Goal: Task Accomplishment & Management: Manage account settings

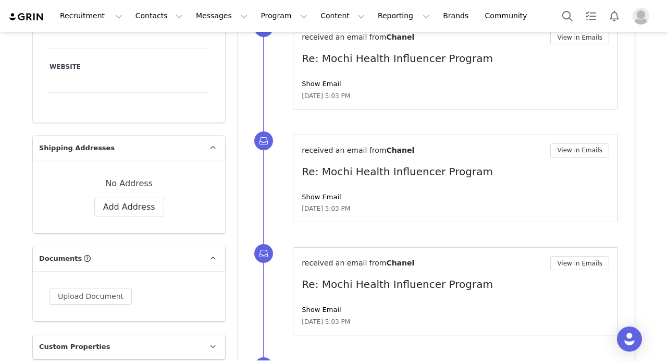
scroll to position [1068, 0]
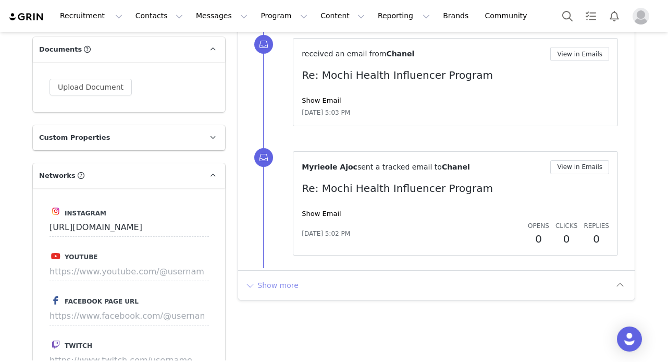
click at [276, 287] on button "Show more" at bounding box center [271, 285] width 55 height 17
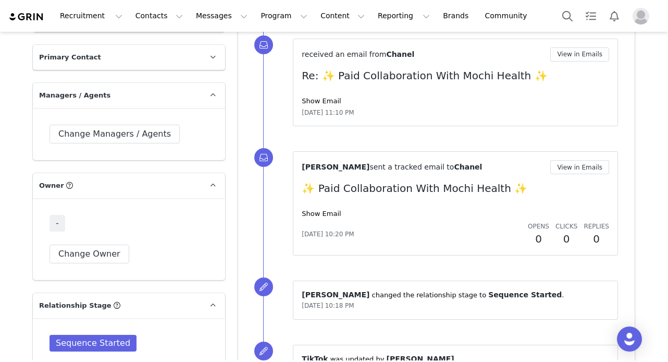
scroll to position [1566, 0]
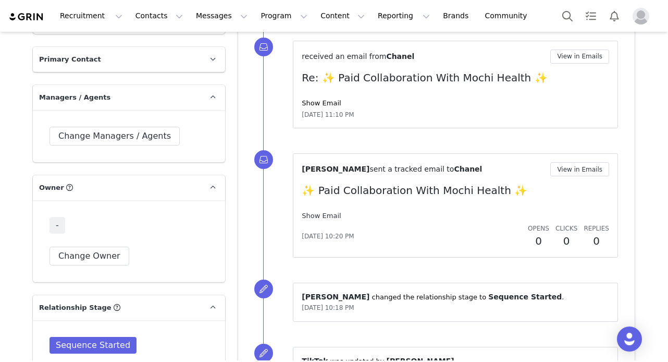
click at [326, 217] on link "Show Email" at bounding box center [321, 216] width 39 height 8
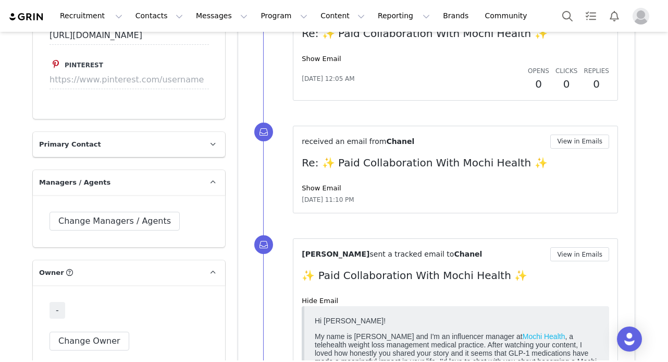
scroll to position [1438, 0]
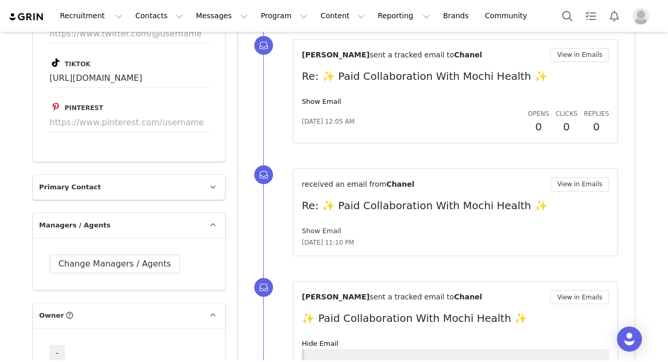
click at [322, 227] on link "Show Email" at bounding box center [321, 231] width 39 height 8
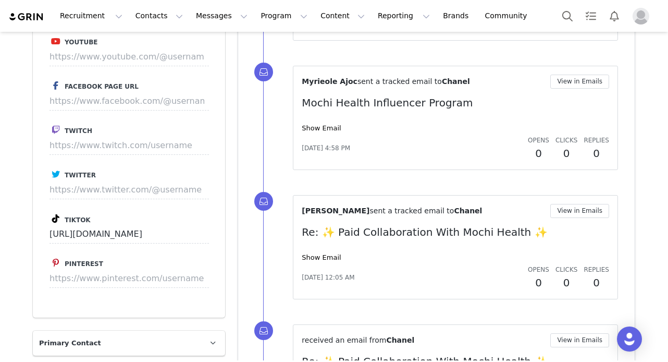
scroll to position [1271, 0]
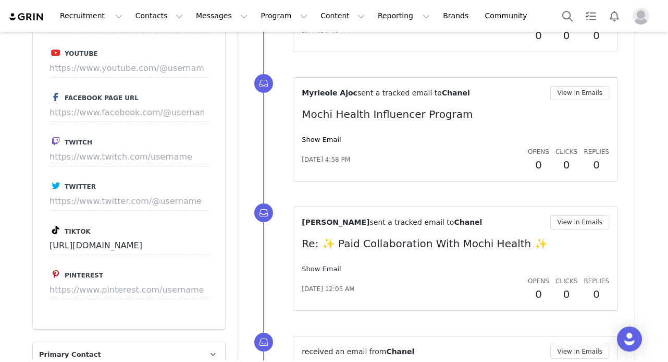
click at [323, 270] on link "Show Email" at bounding box center [321, 269] width 39 height 8
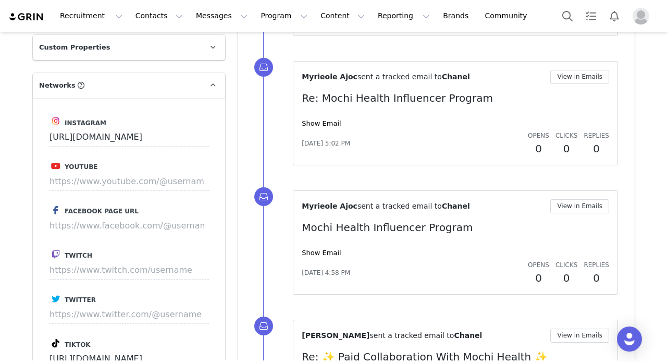
scroll to position [1141, 0]
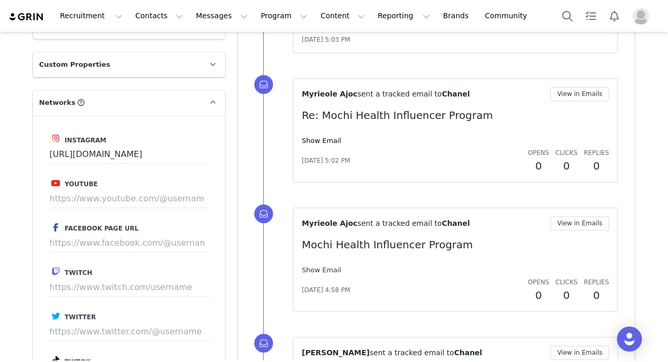
click at [315, 270] on link "Show Email" at bounding box center [321, 270] width 39 height 8
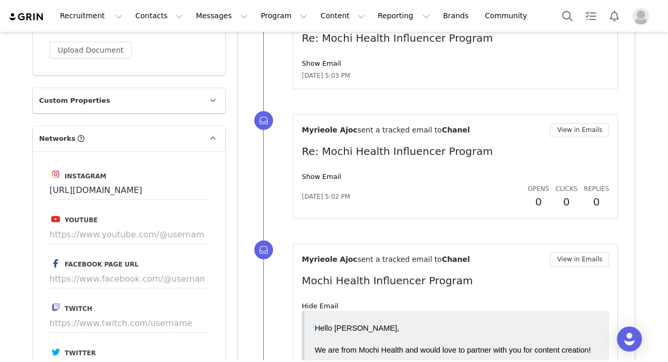
scroll to position [1103, 0]
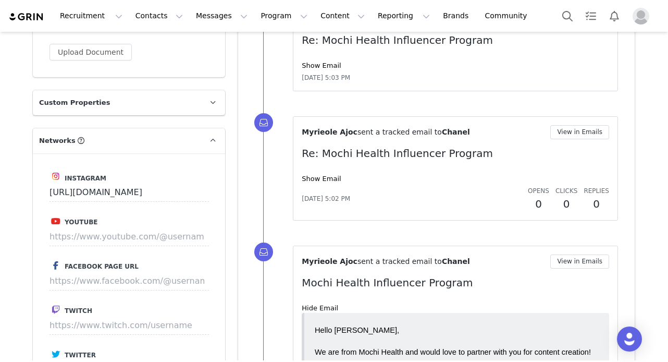
click at [328, 174] on div "Show Email" at bounding box center [456, 179] width 308 height 10
click at [329, 182] on link "Show Email" at bounding box center [321, 179] width 39 height 8
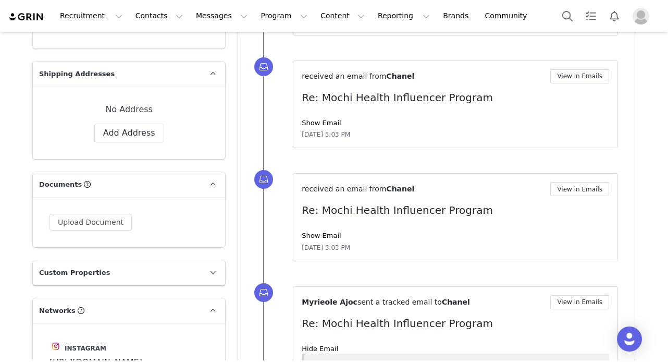
scroll to position [929, 0]
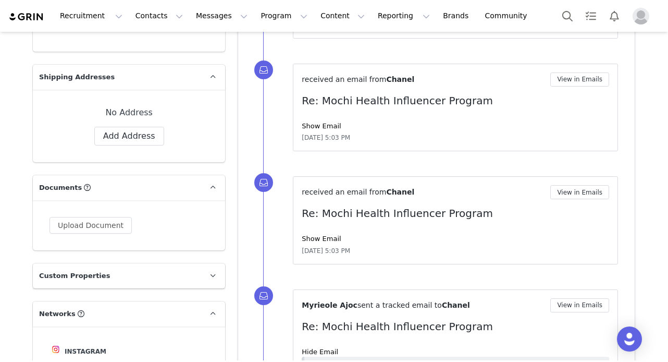
click at [320, 244] on div "received an email from Chanel View in Emails Re: Mochi Health Influencer Progra…" at bounding box center [456, 220] width 308 height 70
click at [326, 241] on link "Show Email" at bounding box center [321, 239] width 39 height 8
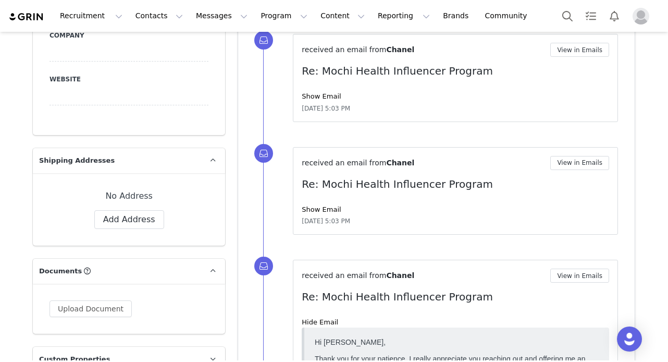
scroll to position [844, 0]
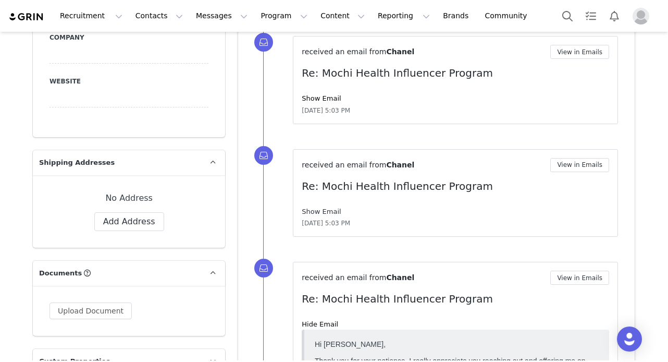
click at [321, 212] on link "Show Email" at bounding box center [321, 211] width 39 height 8
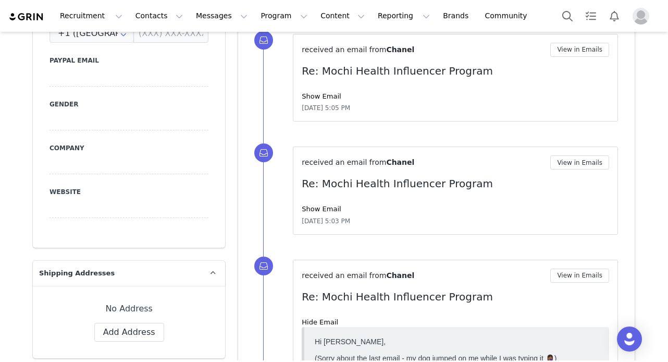
scroll to position [723, 0]
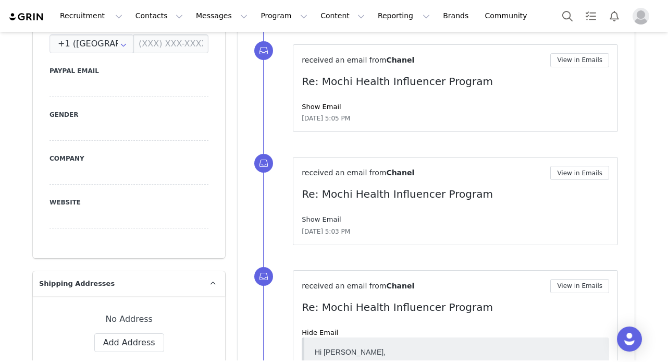
click at [327, 217] on link "Show Email" at bounding box center [321, 219] width 39 height 8
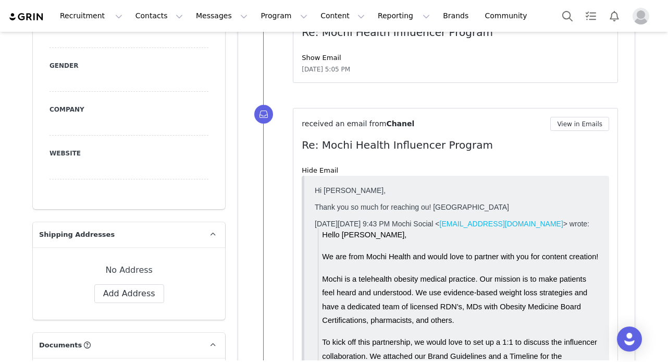
scroll to position [0, 0]
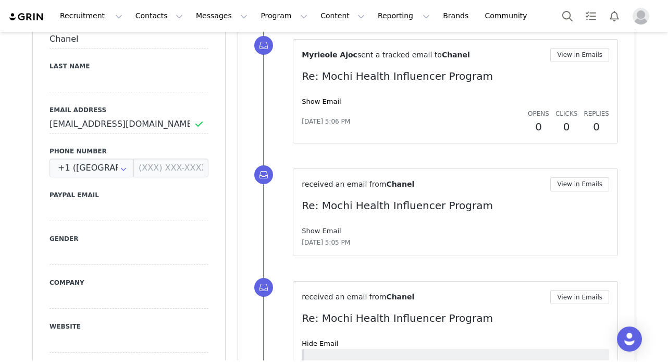
click at [327, 233] on link "Show Email" at bounding box center [321, 231] width 39 height 8
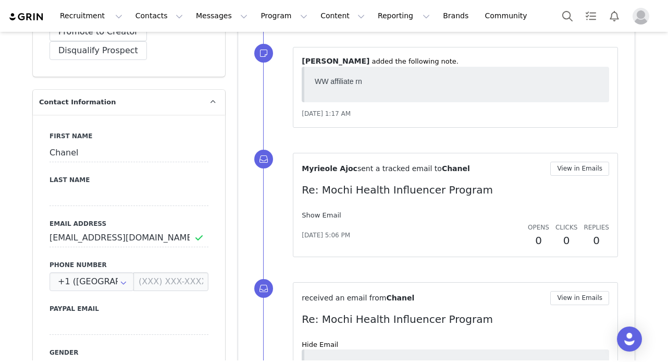
click at [327, 212] on link "Show Email" at bounding box center [321, 215] width 39 height 8
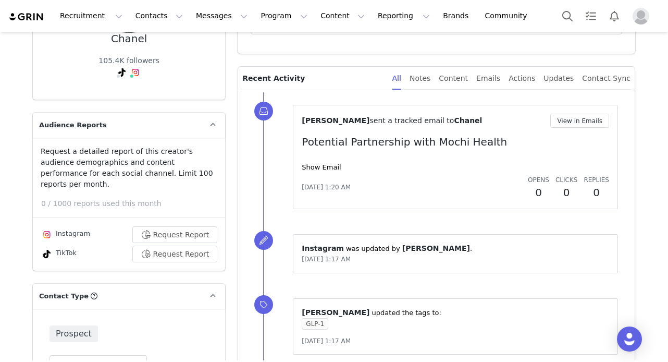
scroll to position [134, 0]
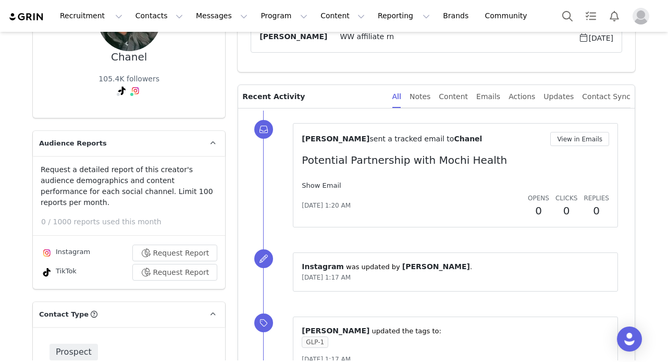
click at [318, 185] on link "Show Email" at bounding box center [321, 185] width 39 height 8
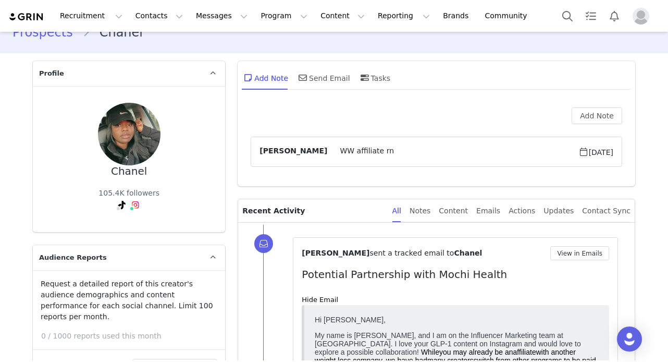
scroll to position [0, 0]
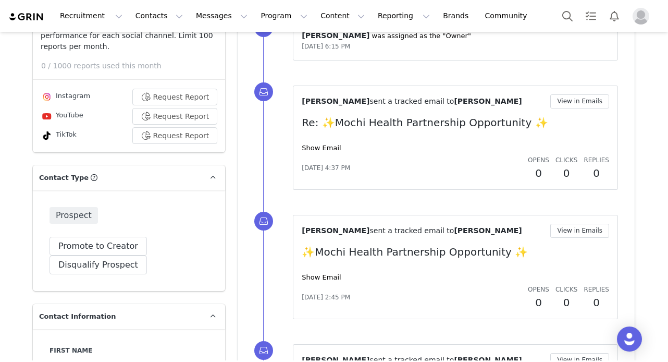
scroll to position [238, 0]
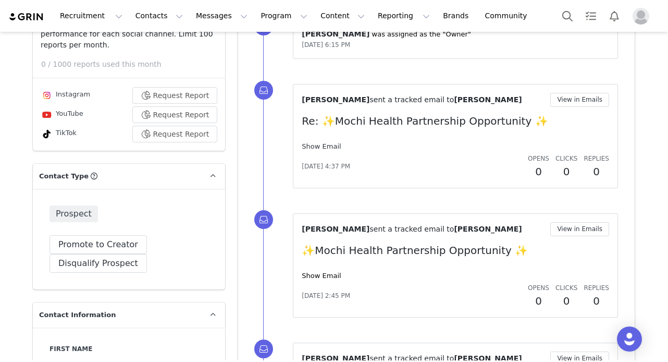
click at [318, 143] on link "Show Email" at bounding box center [321, 146] width 39 height 8
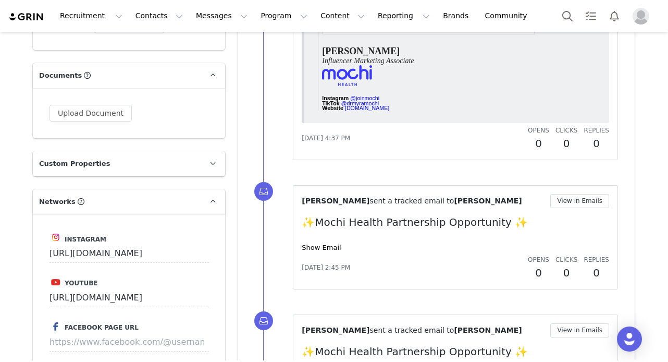
scroll to position [1018, 0]
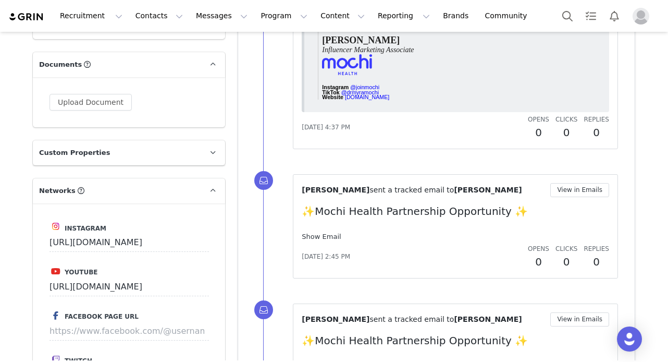
click at [324, 235] on link "Show Email" at bounding box center [321, 236] width 39 height 8
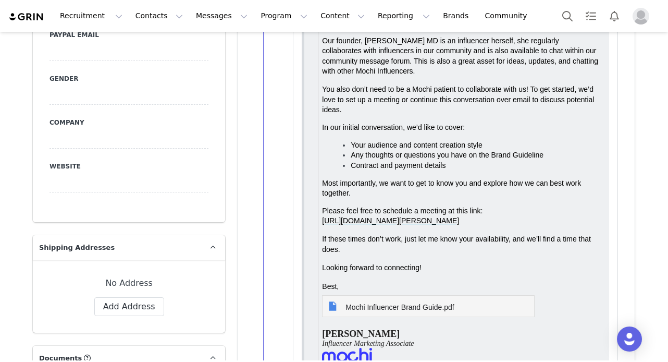
scroll to position [0, 0]
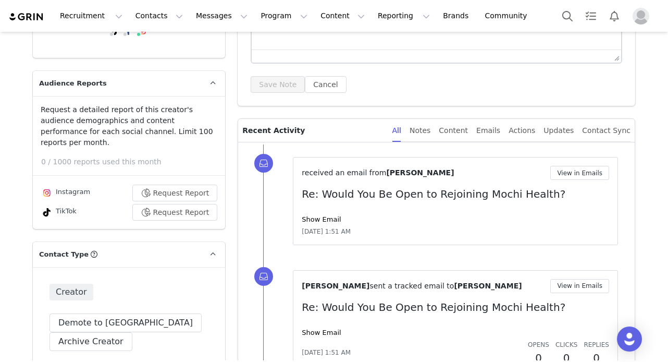
scroll to position [236, 0]
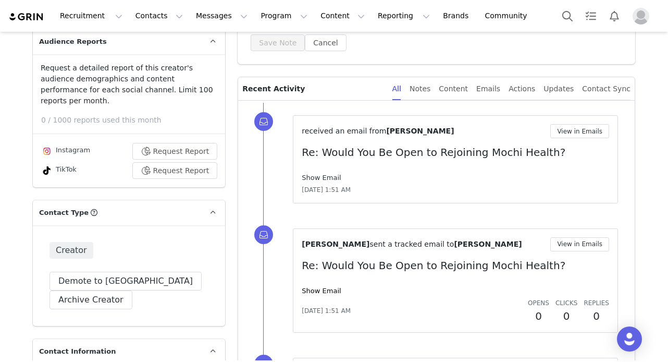
click at [323, 180] on link "Show Email" at bounding box center [321, 178] width 39 height 8
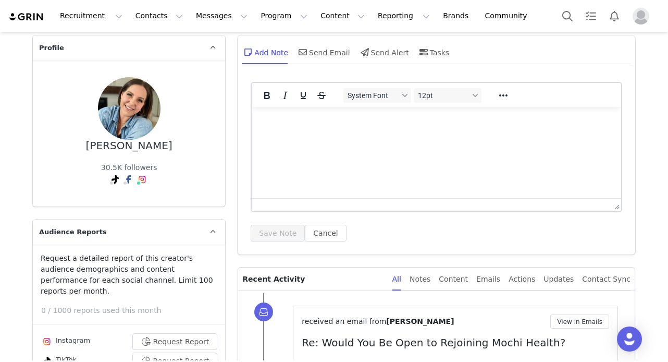
scroll to position [0, 0]
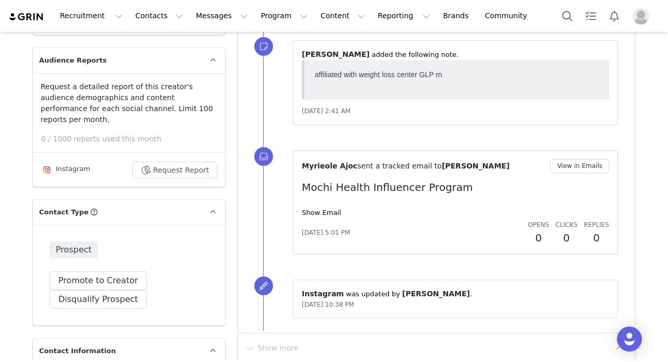
scroll to position [218, 0]
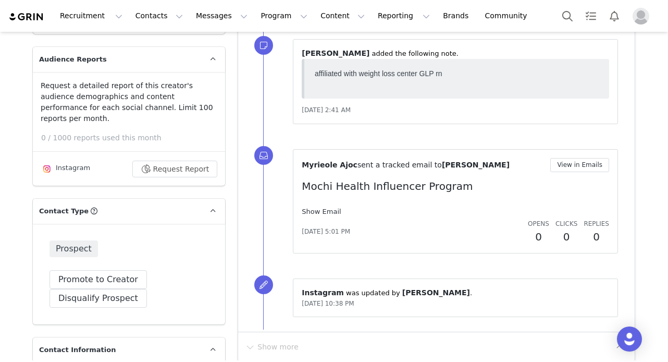
click at [329, 212] on link "Show Email" at bounding box center [321, 211] width 39 height 8
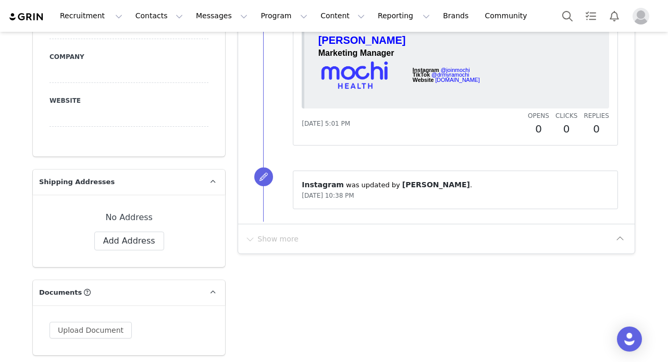
scroll to position [807, 0]
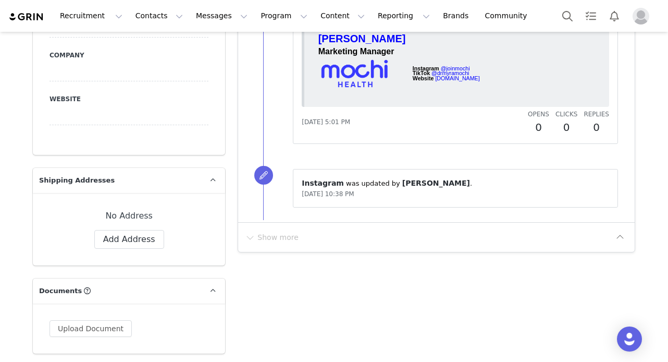
click at [346, 190] on span "[DATE] 10:38 PM" at bounding box center [328, 193] width 52 height 7
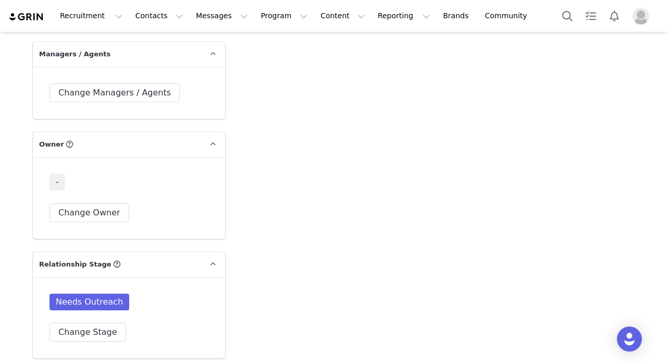
scroll to position [1623, 0]
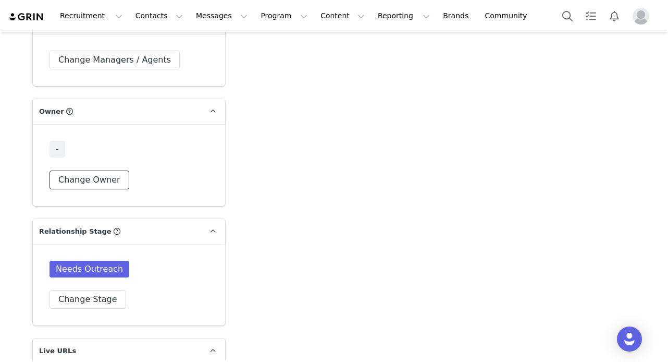
click at [89, 170] on button "Change Owner" at bounding box center [90, 179] width 80 height 19
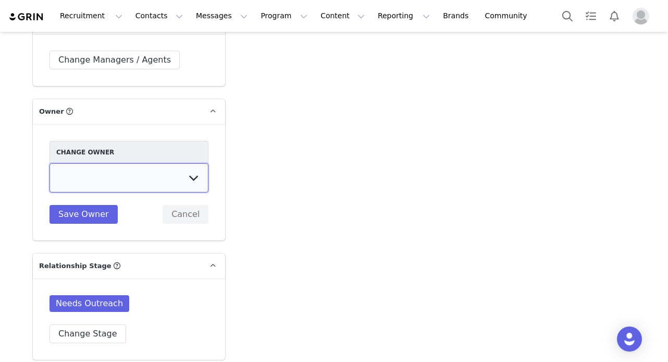
click at [105, 175] on select "Nicole Hicks Danya Al Kawasmeh Carl Mario Sydney Wexler Dionne Highley Kelly Ju…" at bounding box center [129, 177] width 159 height 29
select select "5d4c8803-66b4-4a9a-96bd-be53f3eb2d2e"
click at [50, 163] on select "Nicole Hicks Danya Al Kawasmeh Carl Mario Sydney Wexler Dionne Highley Kelly Ju…" at bounding box center [129, 177] width 159 height 29
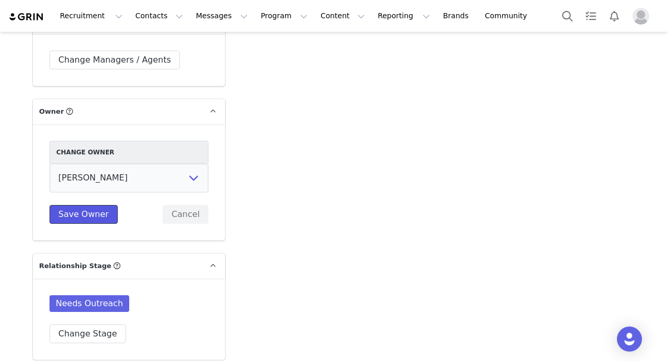
click at [81, 205] on button "Save Owner" at bounding box center [84, 214] width 68 height 19
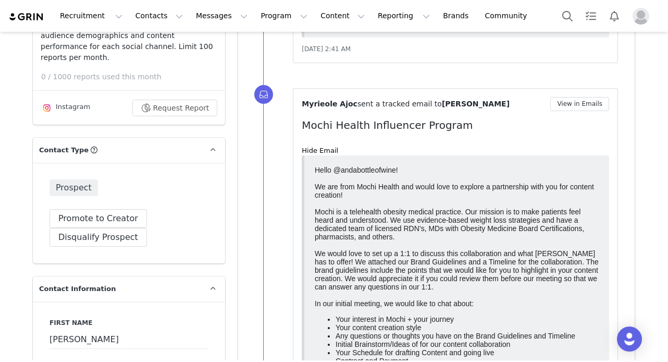
scroll to position [0, 0]
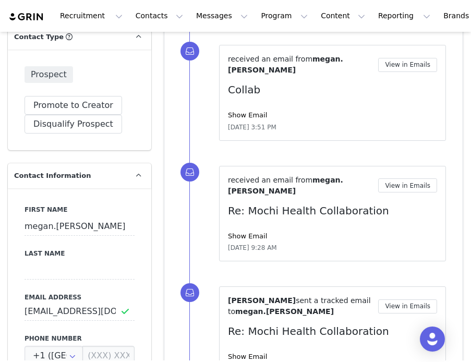
scroll to position [439, 0]
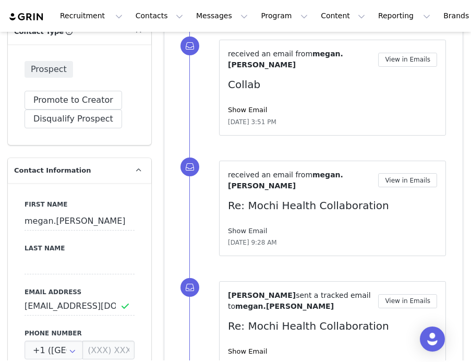
click at [253, 227] on link "Show Email" at bounding box center [247, 231] width 39 height 8
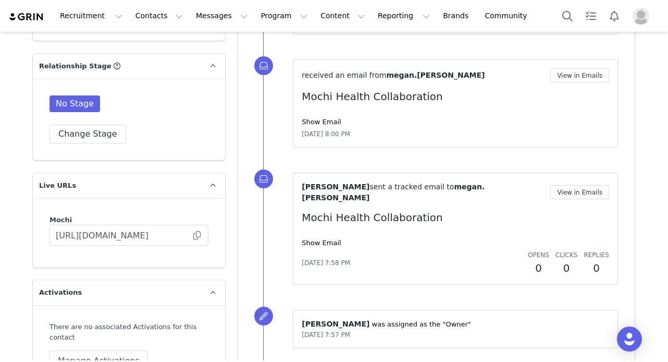
scroll to position [1796, 0]
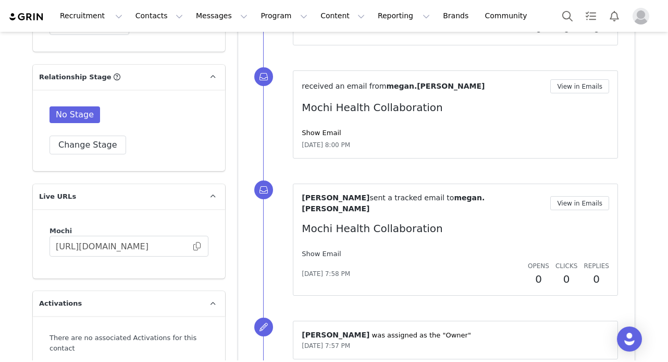
click at [327, 250] on link "Show Email" at bounding box center [321, 254] width 39 height 8
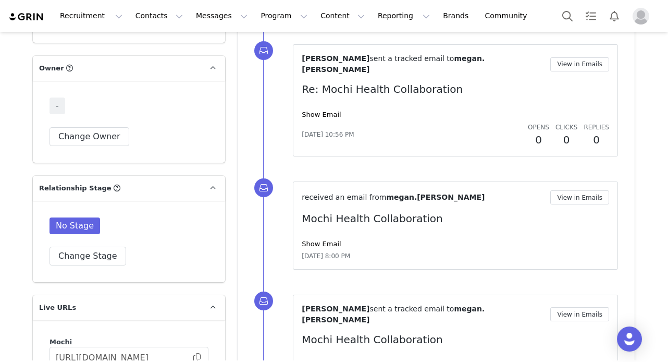
scroll to position [1681, 0]
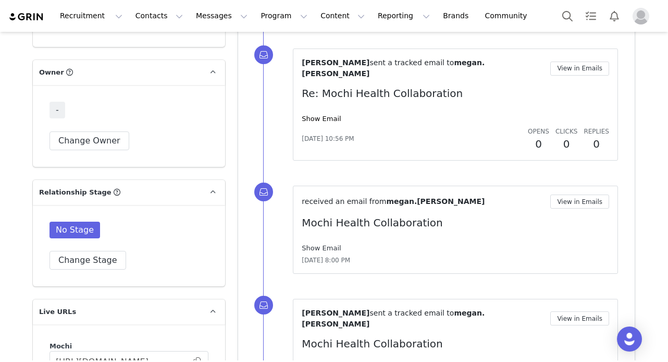
click at [320, 244] on link "Show Email" at bounding box center [321, 248] width 39 height 8
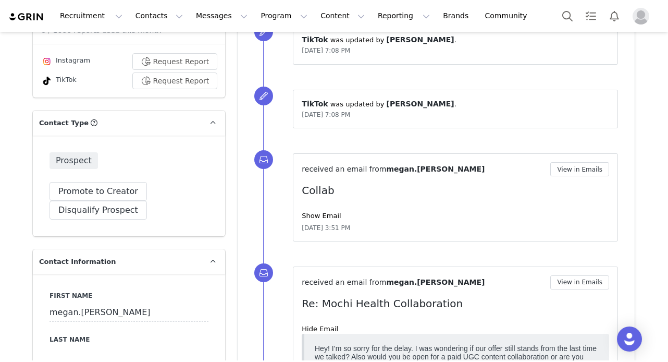
scroll to position [338, 0]
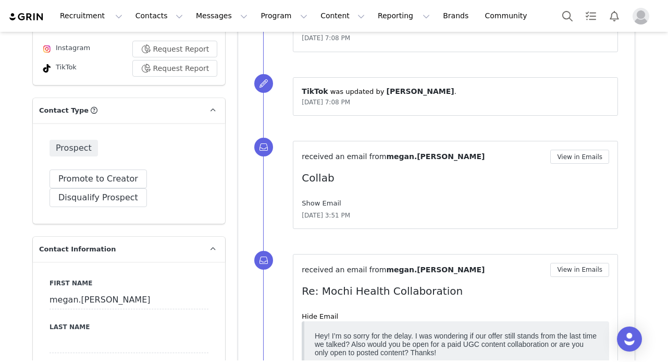
click at [327, 204] on link "Show Email" at bounding box center [321, 203] width 39 height 8
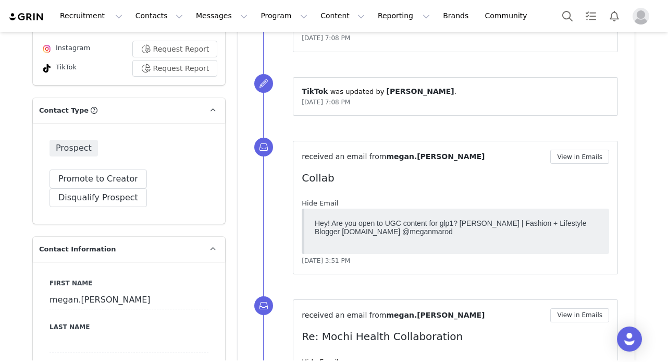
scroll to position [0, 0]
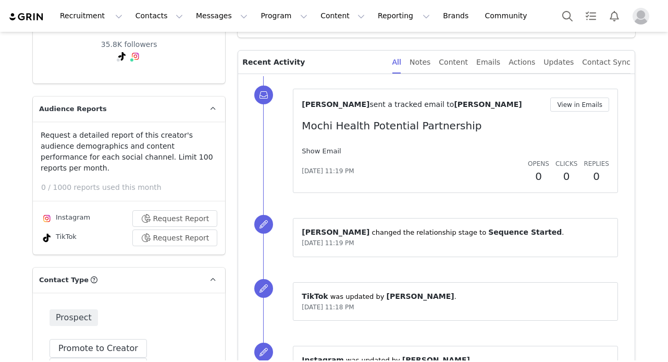
click at [335, 151] on link "Show Email" at bounding box center [321, 151] width 39 height 8
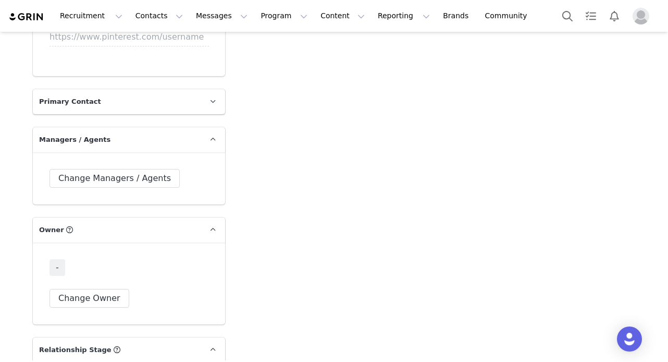
scroll to position [1540, 0]
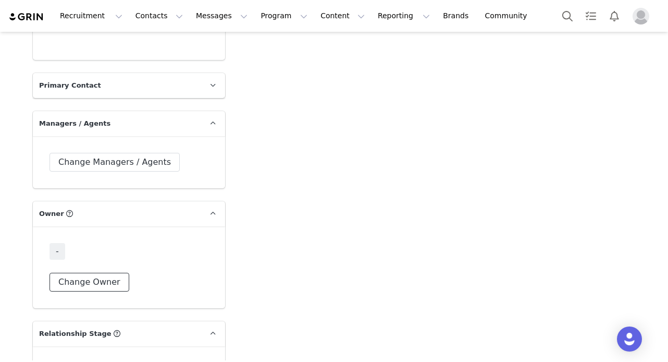
click at [72, 273] on button "Change Owner" at bounding box center [90, 282] width 80 height 19
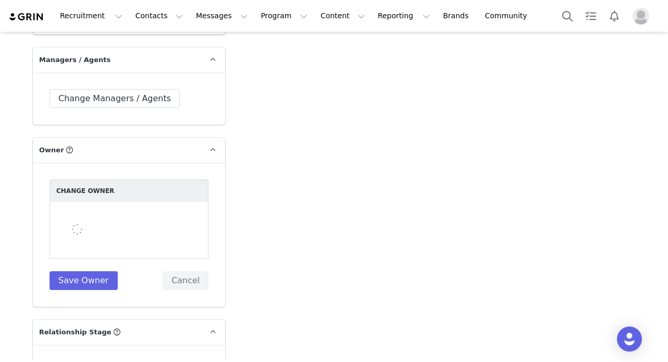
scroll to position [1605, 0]
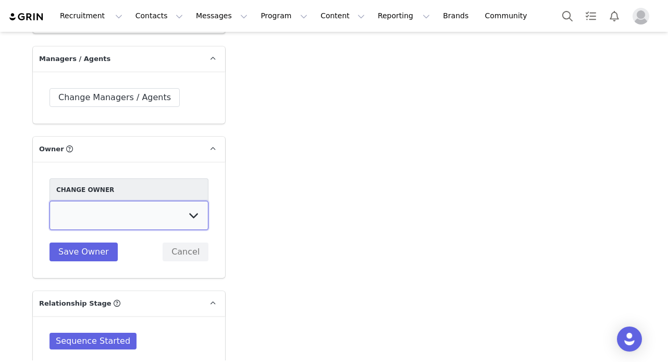
click at [105, 208] on select "Nicole Hicks Danya Al Kawasmeh Carl Mario Sydney Wexler Dionne Highley Kelly Ju…" at bounding box center [129, 215] width 159 height 29
select select "5d4c8803-66b4-4a9a-96bd-be53f3eb2d2e"
click at [50, 201] on select "Nicole Hicks Danya Al Kawasmeh Carl Mario Sydney Wexler Dionne Highley Kelly Ju…" at bounding box center [129, 215] width 159 height 29
click at [69, 242] on button "Save Owner" at bounding box center [84, 251] width 68 height 19
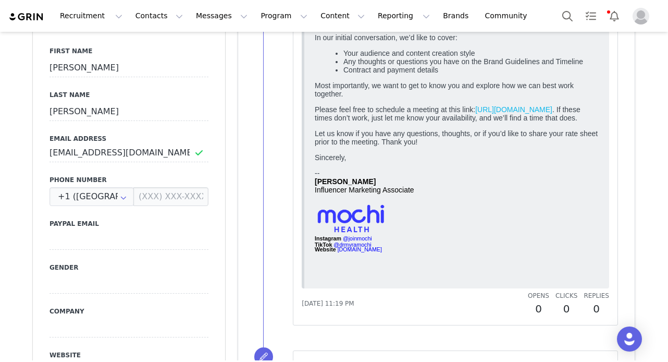
scroll to position [574, 0]
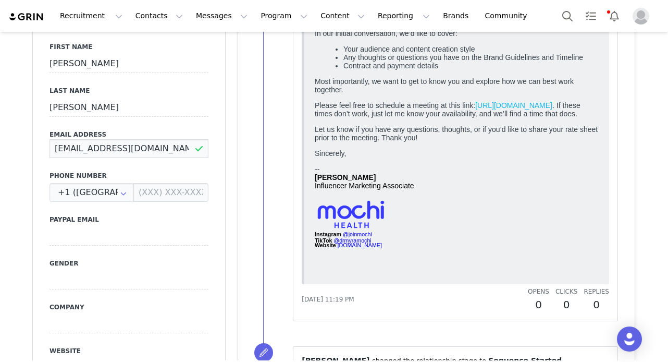
drag, startPoint x: 153, startPoint y: 138, endPoint x: 27, endPoint y: 138, distance: 126.2
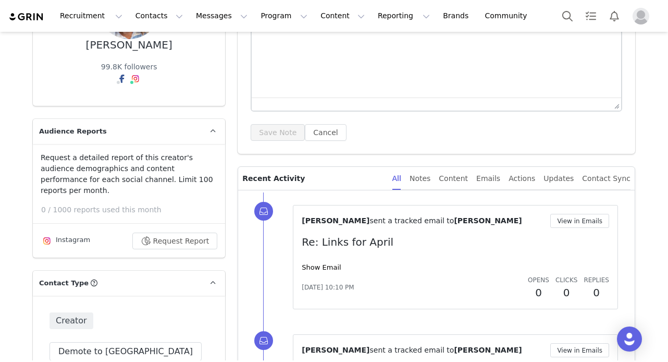
scroll to position [148, 0]
